Goal: Task Accomplishment & Management: Use online tool/utility

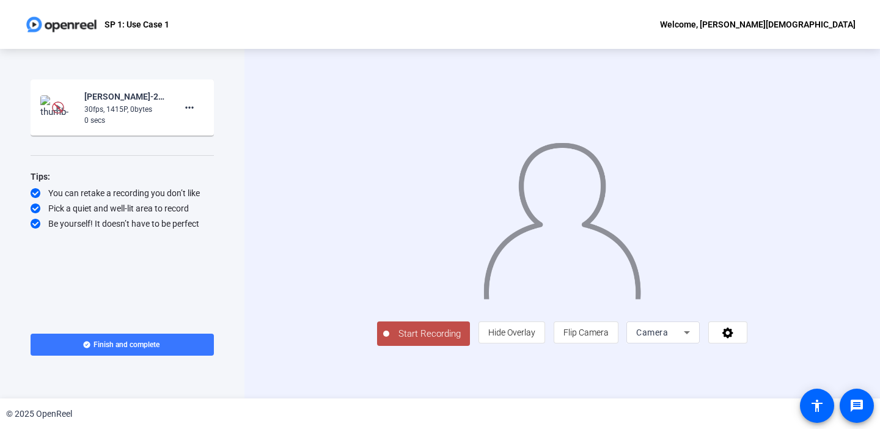
click at [142, 114] on div "30fps, 1415P, 0bytes" at bounding box center [125, 109] width 82 height 11
click at [193, 106] on mat-icon "more_horiz" at bounding box center [189, 107] width 15 height 15
click at [199, 137] on span "Delete clip" at bounding box center [209, 133] width 49 height 15
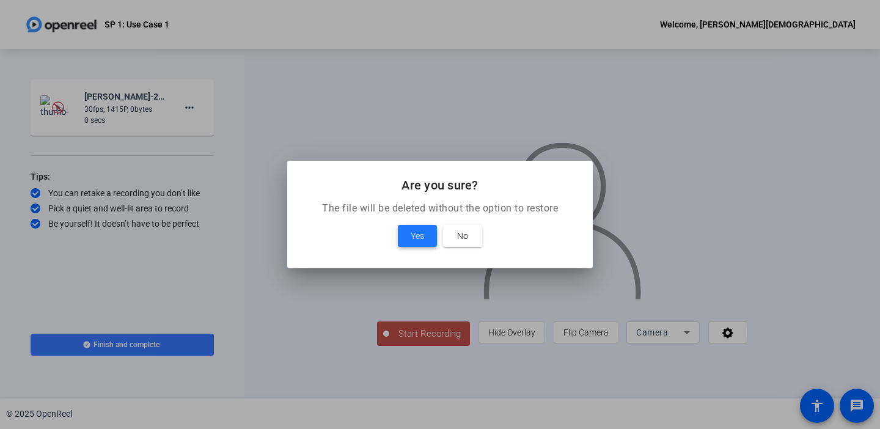
click at [405, 230] on span at bounding box center [417, 235] width 39 height 29
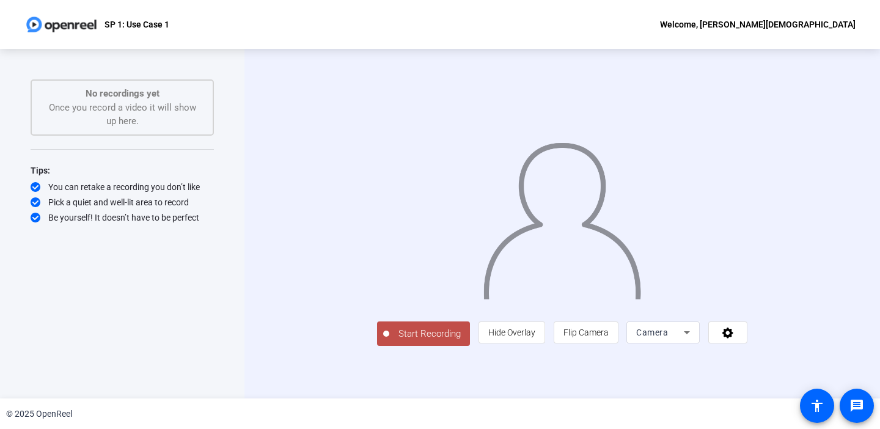
click at [684, 340] on div "Camera" at bounding box center [660, 332] width 48 height 15
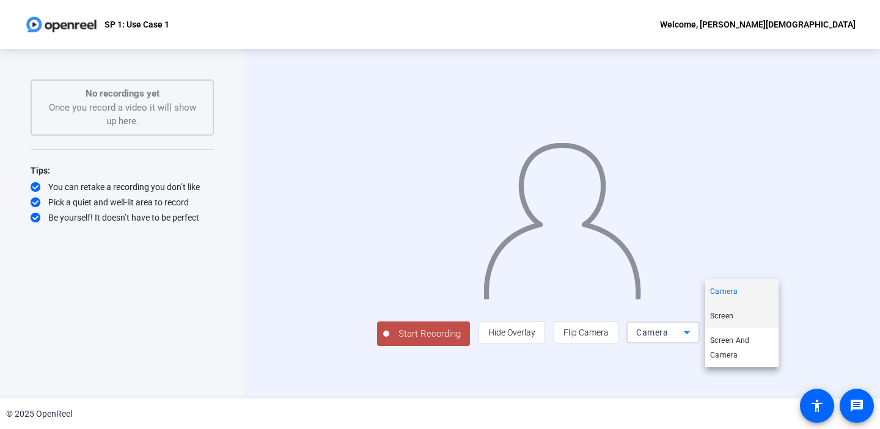
click at [730, 317] on span "Screen" at bounding box center [721, 316] width 23 height 15
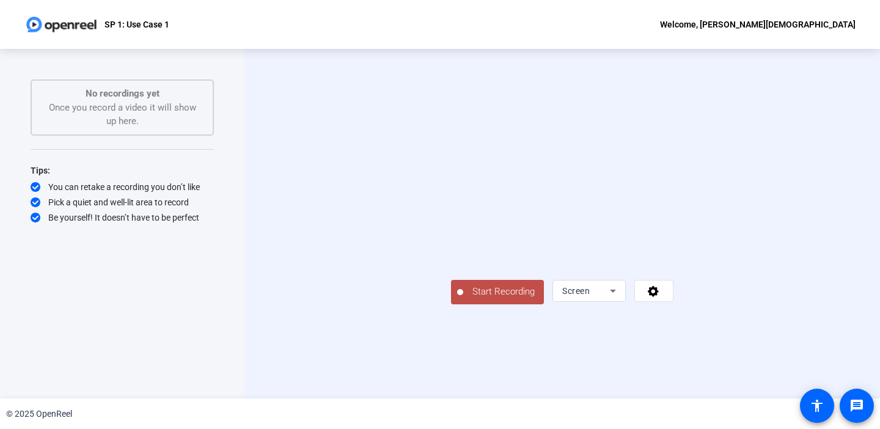
click at [463, 299] on span "Start Recording" at bounding box center [503, 292] width 81 height 14
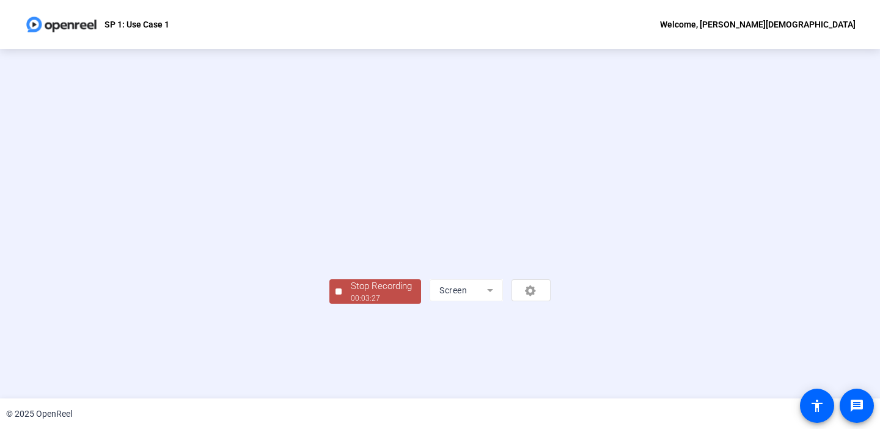
click at [551, 155] on video at bounding box center [439, 206] width 221 height 124
click at [377, 197] on video at bounding box center [439, 206] width 221 height 124
click at [351, 304] on div "00:03:32" at bounding box center [381, 298] width 61 height 11
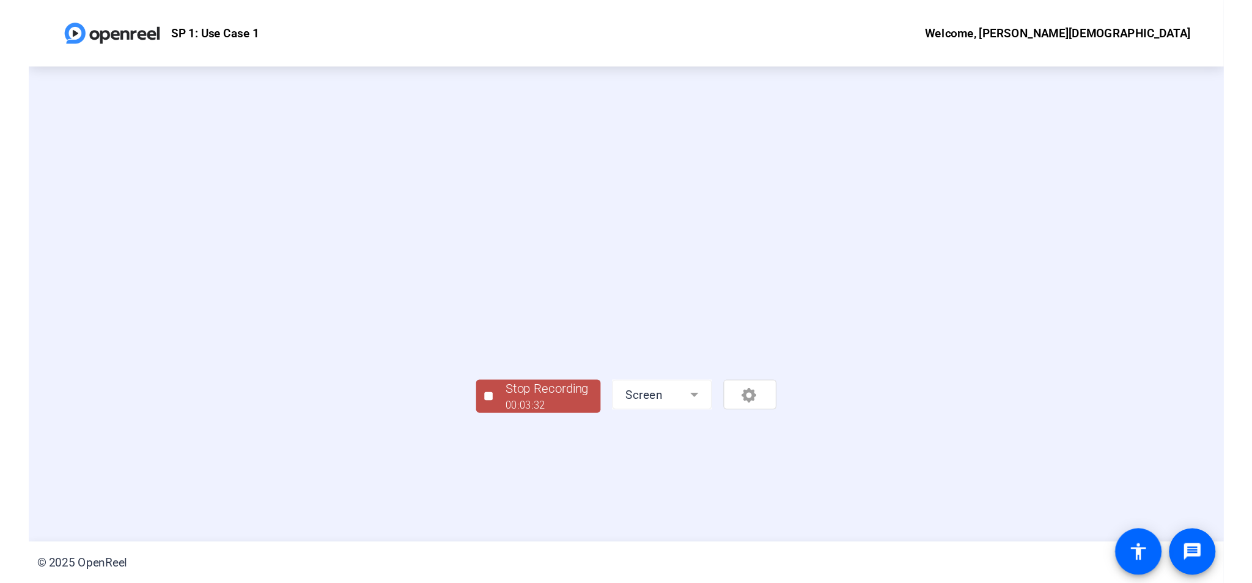
scroll to position [0, 0]
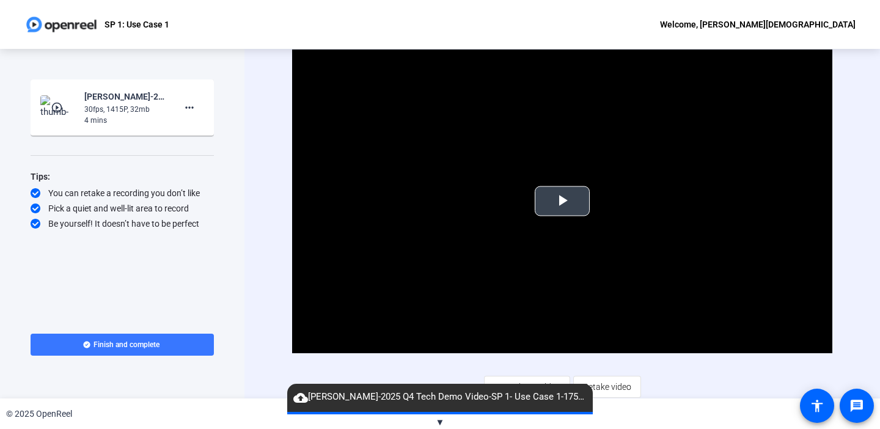
click at [562, 201] on span "Video Player" at bounding box center [562, 201] width 0 height 0
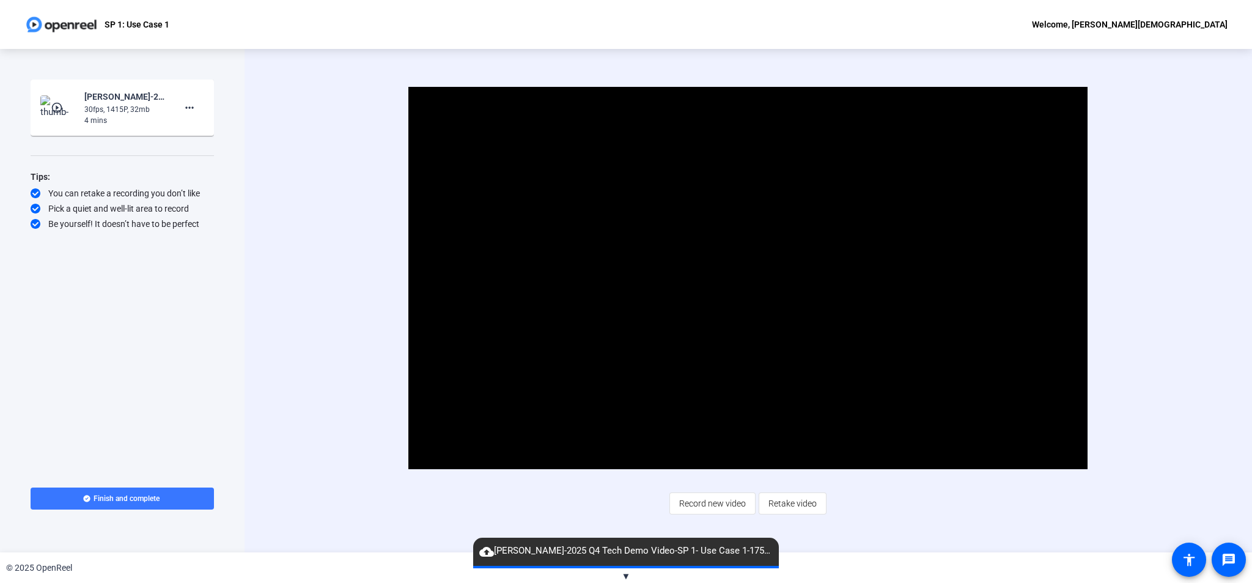
click at [334, 142] on div "Video Player is loading. Play Video Pause Mute Current Time 1:02 / Duration 3:3…" at bounding box center [748, 278] width 856 height 382
click at [193, 112] on mat-icon "more_horiz" at bounding box center [189, 107] width 15 height 15
click at [202, 133] on span "Delete clip" at bounding box center [209, 133] width 49 height 15
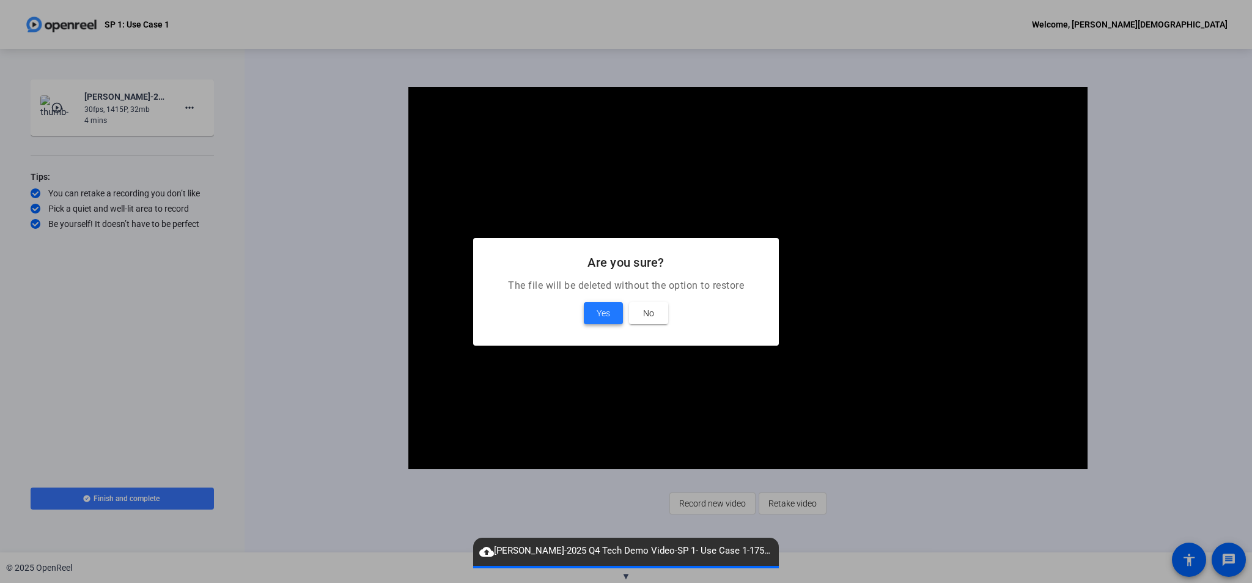
click at [608, 306] on span "Yes" at bounding box center [603, 313] width 13 height 15
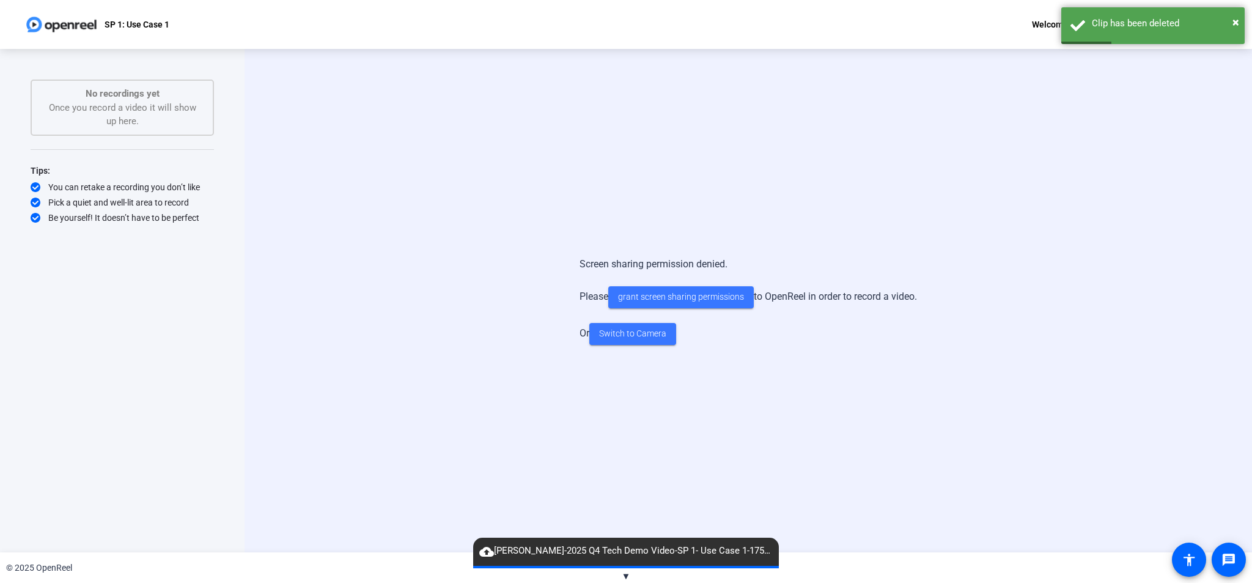
click at [420, 259] on div "Screen sharing permission denied. Please grant screen sharing permissions to Op…" at bounding box center [748, 301] width 856 height 112
